Goal: Transaction & Acquisition: Book appointment/travel/reservation

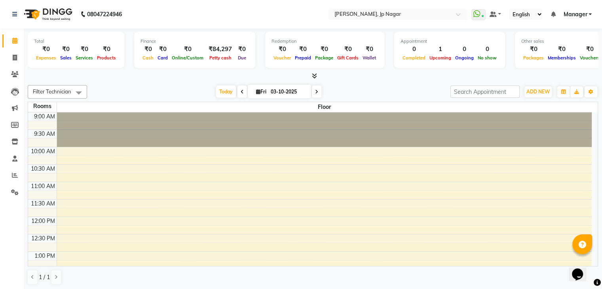
click at [173, 83] on div "Filter Technician Select All Suma ameer asid nl [PERSON_NAME] [PERSON_NAME] Vis…" at bounding box center [313, 185] width 570 height 206
click at [535, 91] on span "ADD NEW" at bounding box center [537, 92] width 23 height 6
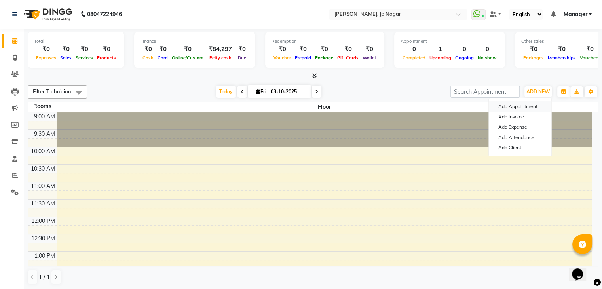
click at [519, 105] on button "Add Appointment" at bounding box center [520, 106] width 63 height 10
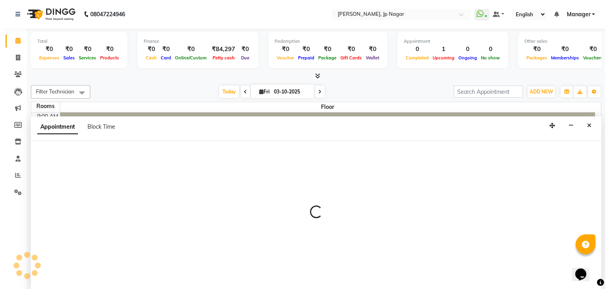
scroll to position [0, 0]
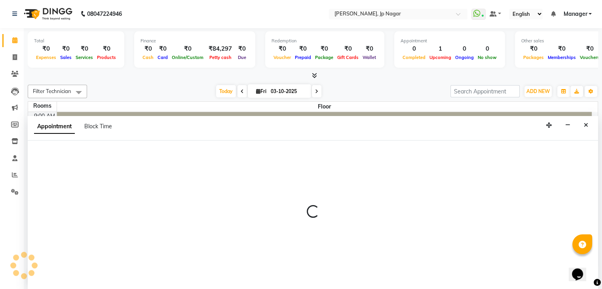
select select "tentative"
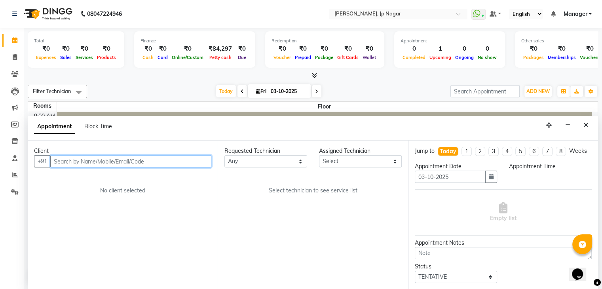
select select "600"
click at [82, 157] on input "text" at bounding box center [130, 161] width 161 height 12
type input "9632869885"
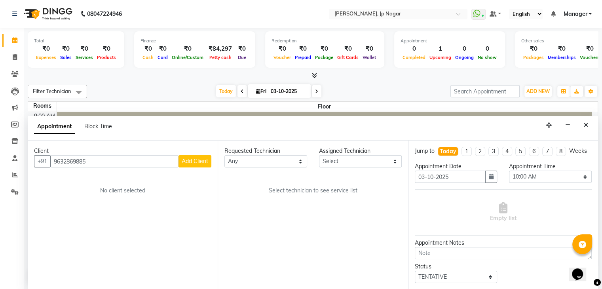
click at [196, 158] on span "Add Client" at bounding box center [195, 161] width 27 height 7
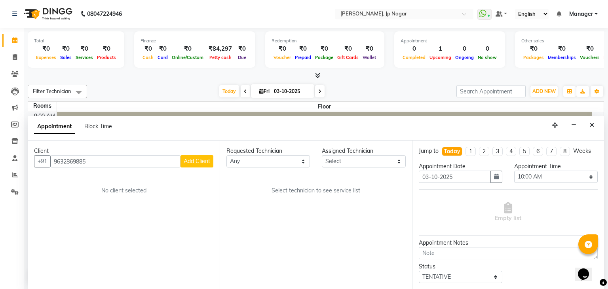
select select "21"
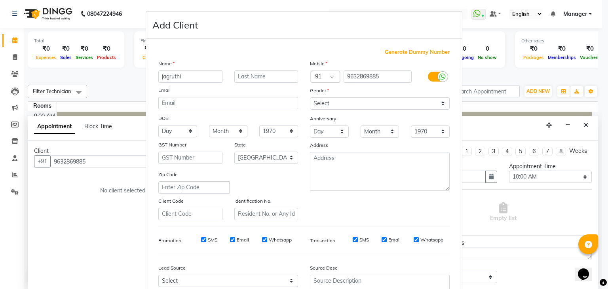
type input "jagruthi"
click at [370, 103] on select "Select [DEMOGRAPHIC_DATA] [DEMOGRAPHIC_DATA] Other Prefer Not To Say" at bounding box center [380, 103] width 140 height 12
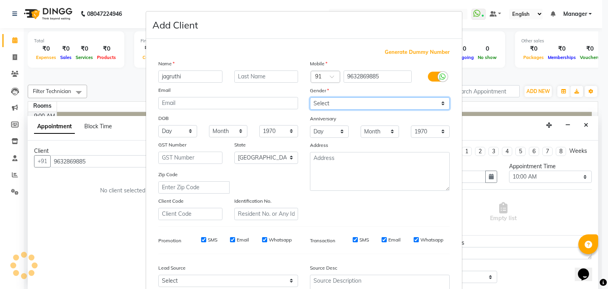
select select "[DEMOGRAPHIC_DATA]"
click at [310, 98] on select "Select [DEMOGRAPHIC_DATA] [DEMOGRAPHIC_DATA] Other Prefer Not To Say" at bounding box center [380, 103] width 140 height 12
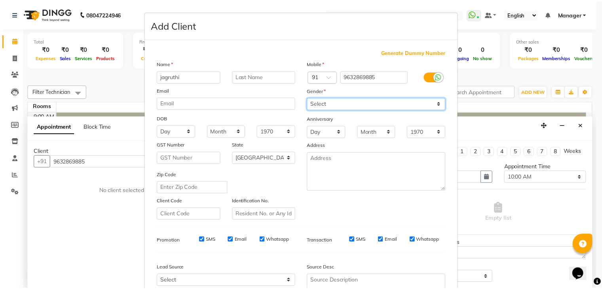
scroll to position [80, 0]
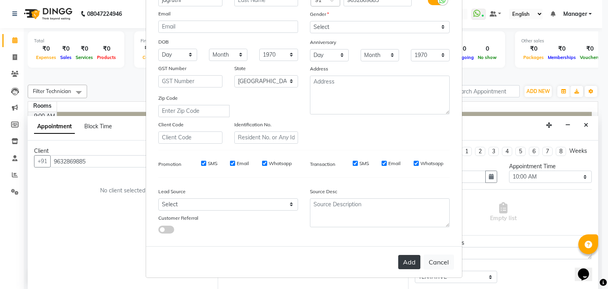
click at [402, 260] on button "Add" at bounding box center [409, 262] width 22 height 14
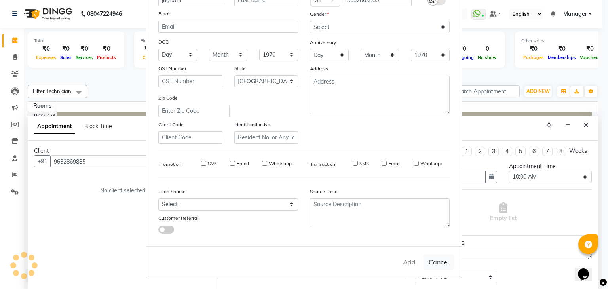
type input "96******85"
select select
select select "null"
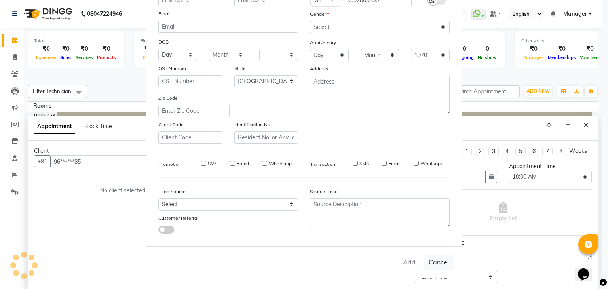
select select
checkbox input "false"
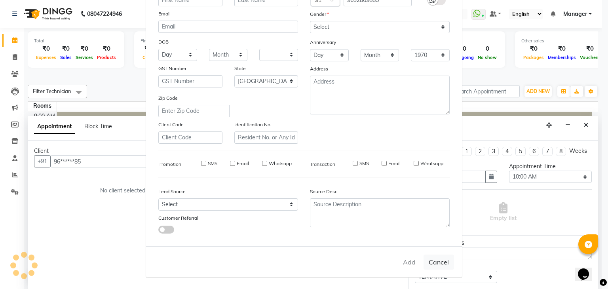
checkbox input "false"
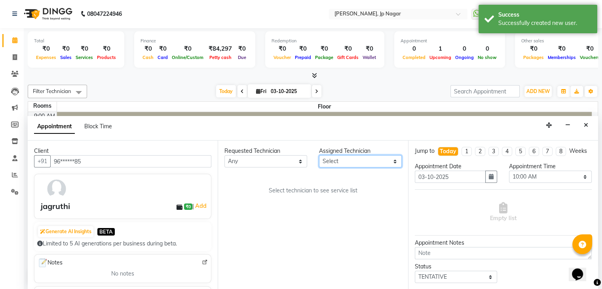
click at [383, 157] on select "Select ameer asid nl [PERSON_NAME] Suma [PERSON_NAME] [DEMOGRAPHIC_DATA]" at bounding box center [360, 161] width 83 height 12
select select "80453"
click at [319, 155] on select "Select ameer asid nl [PERSON_NAME] Suma [PERSON_NAME] [DEMOGRAPHIC_DATA]" at bounding box center [360, 161] width 83 height 12
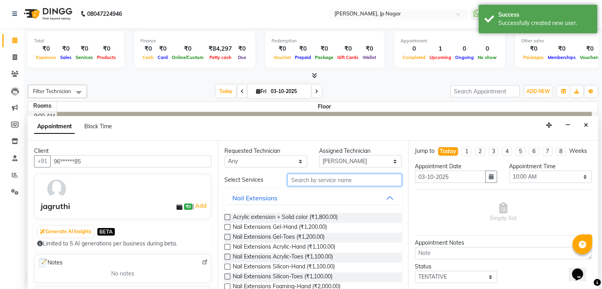
click at [324, 179] on input "text" at bounding box center [344, 180] width 114 height 12
click at [226, 247] on label at bounding box center [227, 247] width 6 height 6
click at [226, 247] on input "checkbox" at bounding box center [226, 247] width 5 height 5
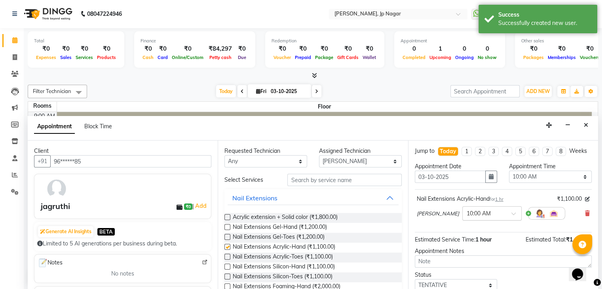
checkbox input "false"
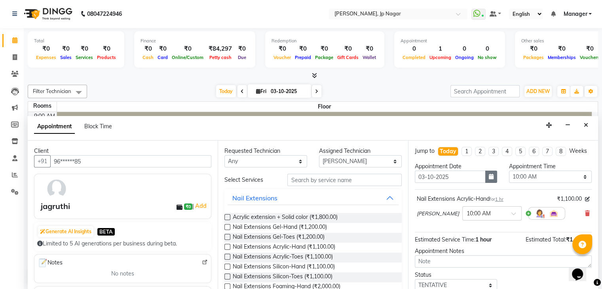
click at [492, 182] on button "button" at bounding box center [491, 177] width 12 height 12
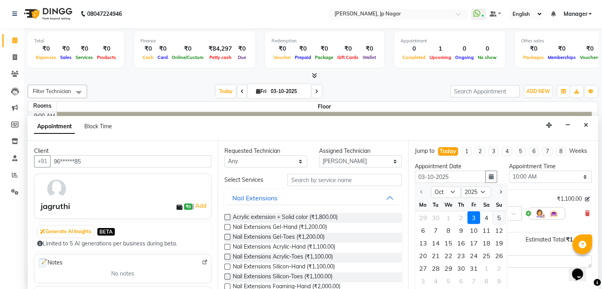
click at [499, 224] on div "5" at bounding box center [499, 217] width 13 height 13
type input "05-10-2025"
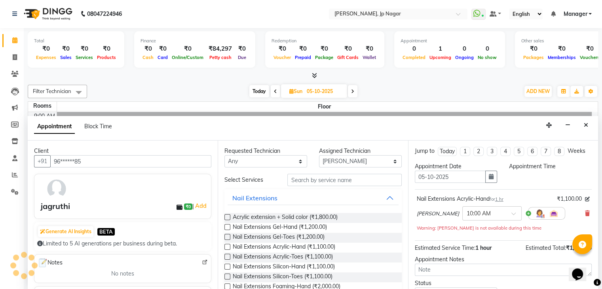
scroll to position [207, 0]
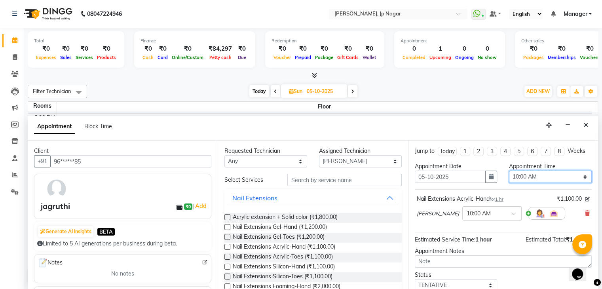
click at [568, 176] on select "Select 10:00 AM 10:15 AM 10:30 AM 10:45 AM 11:00 AM 11:15 AM 11:30 AM 11:45 AM …" at bounding box center [550, 177] width 83 height 12
select select "900"
click at [509, 171] on select "Select 10:00 AM 10:15 AM 10:30 AM 10:45 AM 11:00 AM 11:15 AM 11:30 AM 11:45 AM …" at bounding box center [550, 177] width 83 height 12
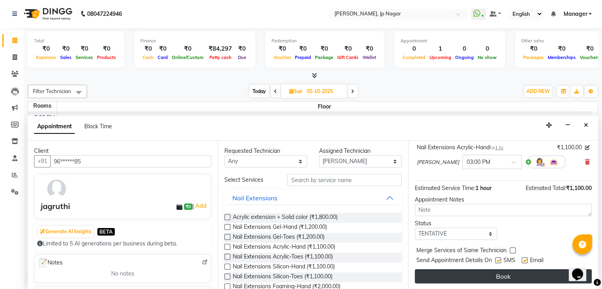
click at [497, 274] on button "Book" at bounding box center [503, 276] width 177 height 14
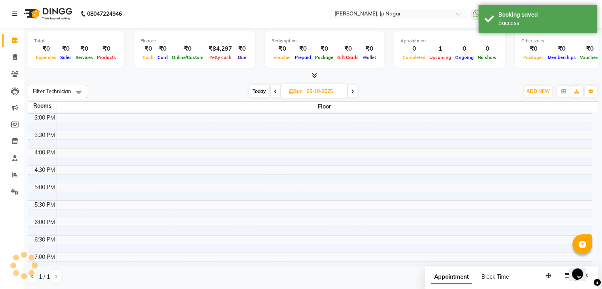
scroll to position [0, 0]
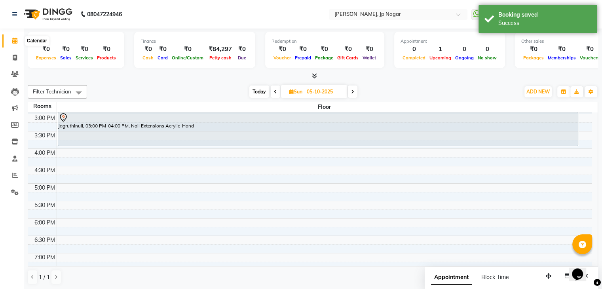
click at [17, 39] on icon at bounding box center [14, 41] width 5 height 6
click at [255, 91] on span "Today" at bounding box center [259, 92] width 20 height 12
type input "03-10-2025"
